Goal: Navigation & Orientation: Find specific page/section

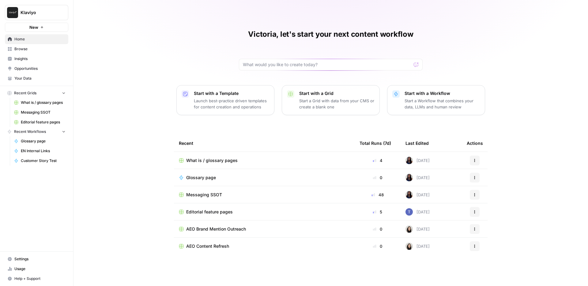
click at [46, 57] on span "Insights" at bounding box center [39, 59] width 51 height 6
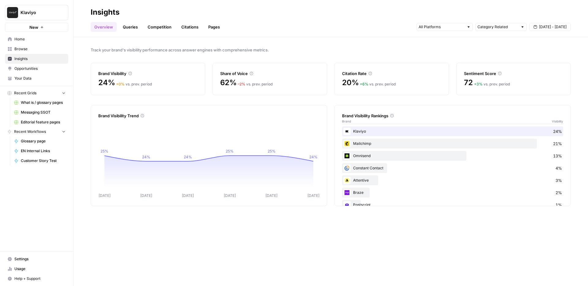
click at [133, 28] on link "Queries" at bounding box center [130, 27] width 22 height 10
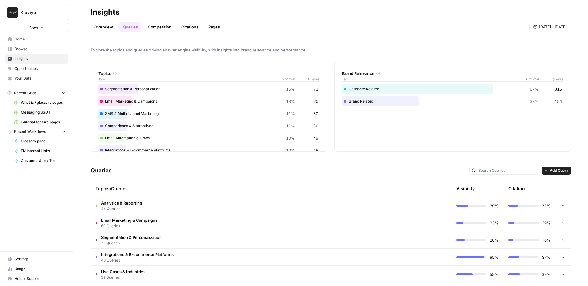
click at [182, 28] on link "Citations" at bounding box center [190, 27] width 24 height 10
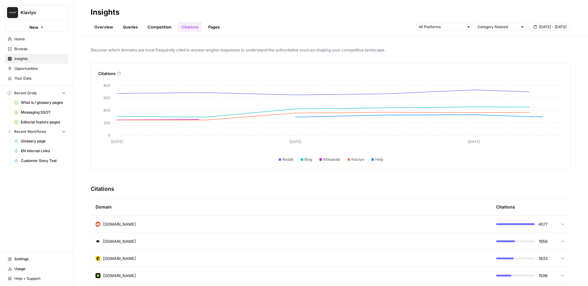
click at [248, 46] on div "Discover which domains are most frequently cited in answer engine responses to …" at bounding box center [330, 161] width 514 height 249
click at [278, 68] on div "Citations" at bounding box center [330, 69] width 465 height 13
click at [274, 58] on div "Discover which domains are most frequently cited in answer engine responses to …" at bounding box center [330, 161] width 514 height 249
